Goal: Check status

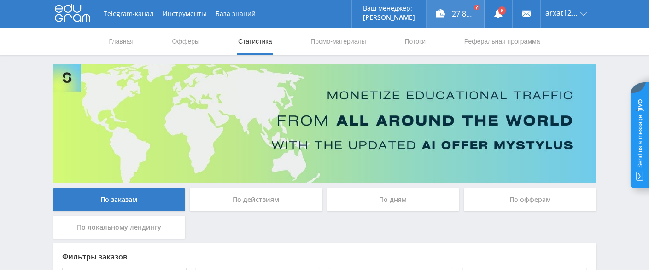
click at [454, 11] on div "27 869,59 ₽" at bounding box center [455, 14] width 58 height 28
